Goal: Information Seeking & Learning: Learn about a topic

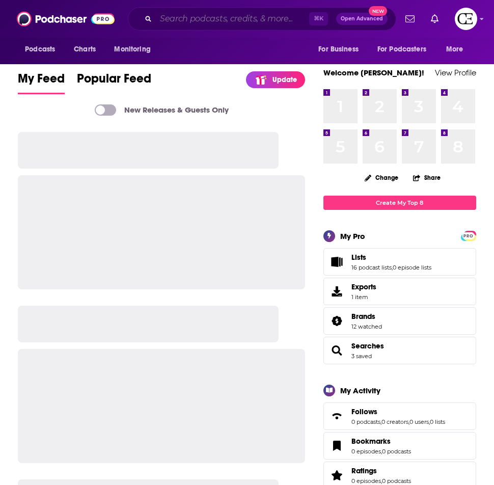
click at [223, 16] on input "Search podcasts, credits, & more..." at bounding box center [232, 19] width 153 height 16
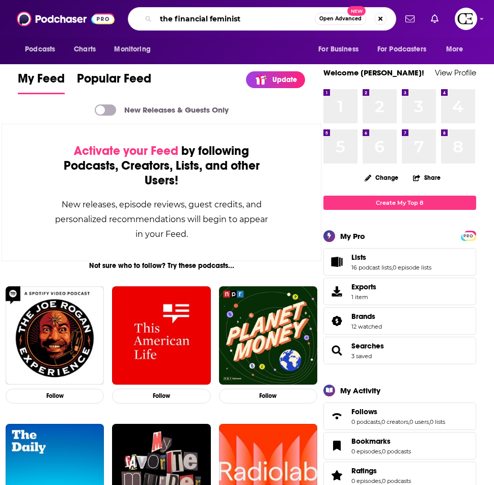
type input "the financial feminist"
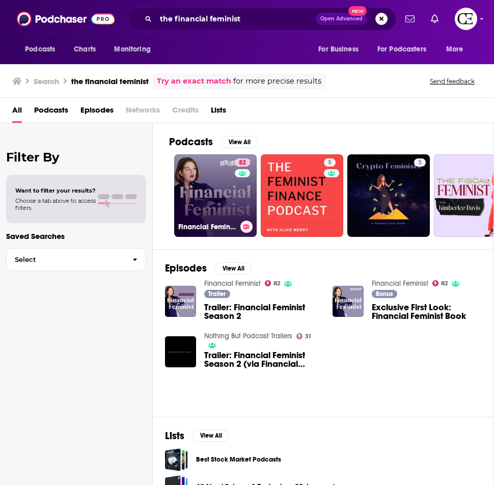
click at [239, 189] on div "82" at bounding box center [244, 189] width 18 height 62
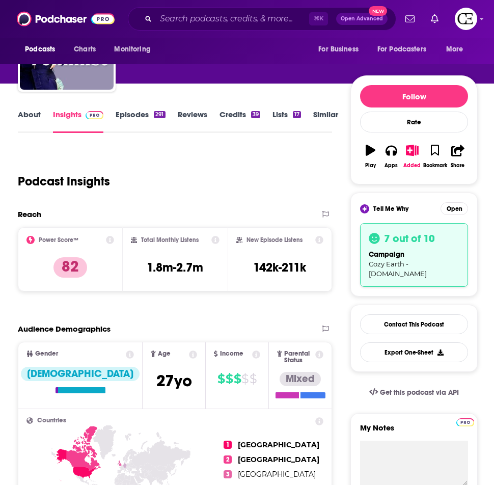
scroll to position [78, 0]
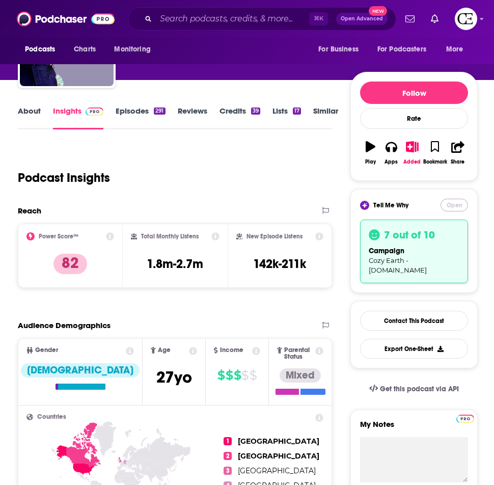
click at [449, 207] on button "Open" at bounding box center [453, 205] width 27 height 13
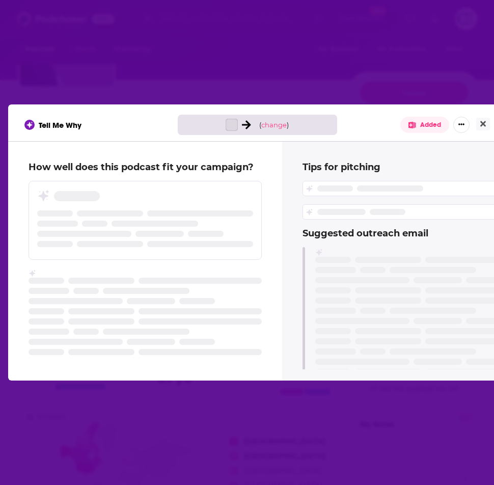
scroll to position [0, 0]
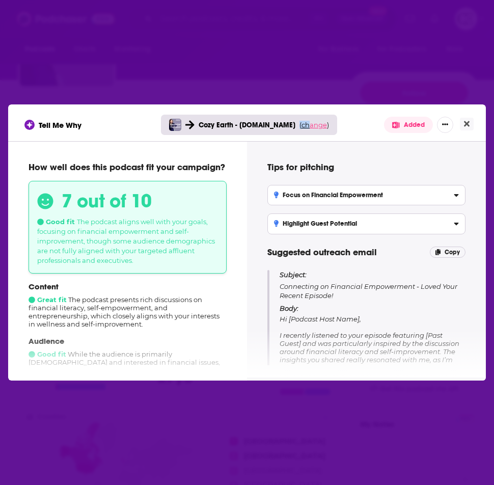
click at [307, 121] on span "change" at bounding box center [313, 125] width 25 height 8
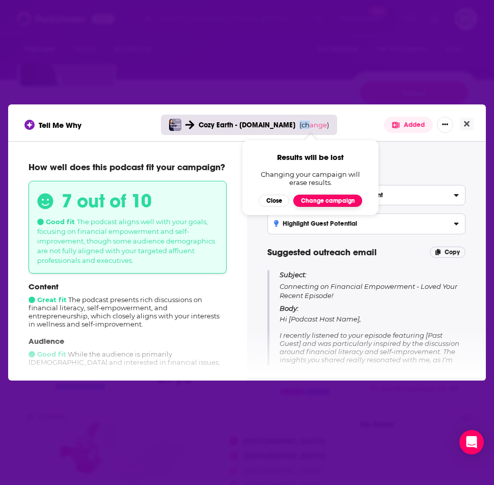
click at [305, 203] on button "Change campaign" at bounding box center [327, 201] width 69 height 12
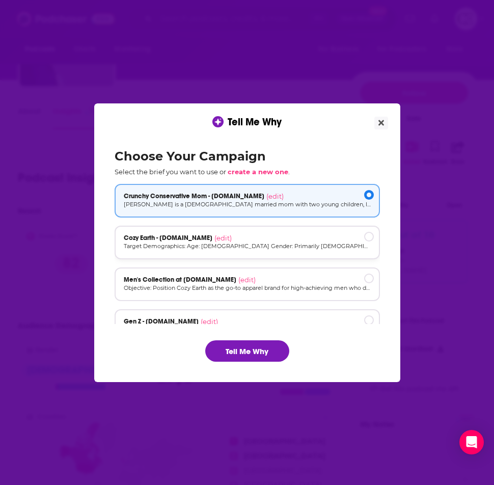
click at [256, 245] on p "Target Demographics: Age: [DEMOGRAPHIC_DATA] Gender: Primarily [DEMOGRAPHIC_DAT…" at bounding box center [247, 246] width 247 height 9
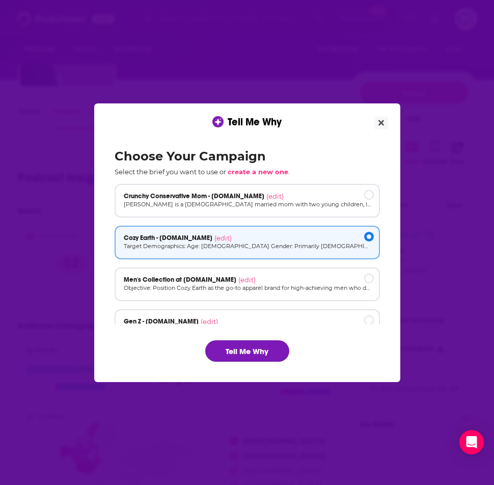
click at [246, 353] on button "Tell Me Why" at bounding box center [247, 350] width 84 height 21
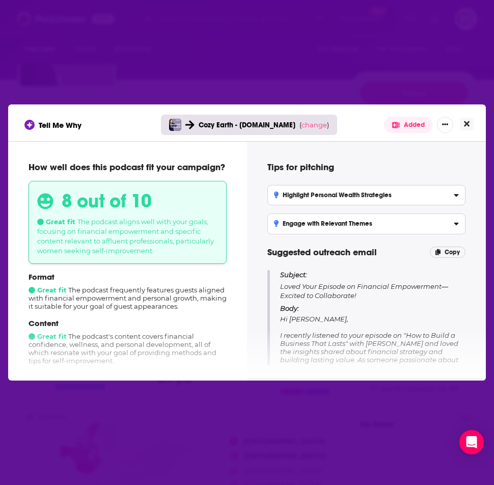
click at [470, 125] on button "Close" at bounding box center [467, 124] width 14 height 13
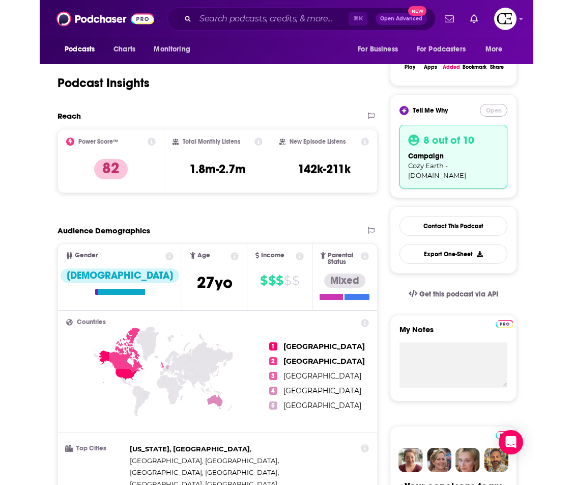
scroll to position [185, 0]
